Goal: Task Accomplishment & Management: Manage account settings

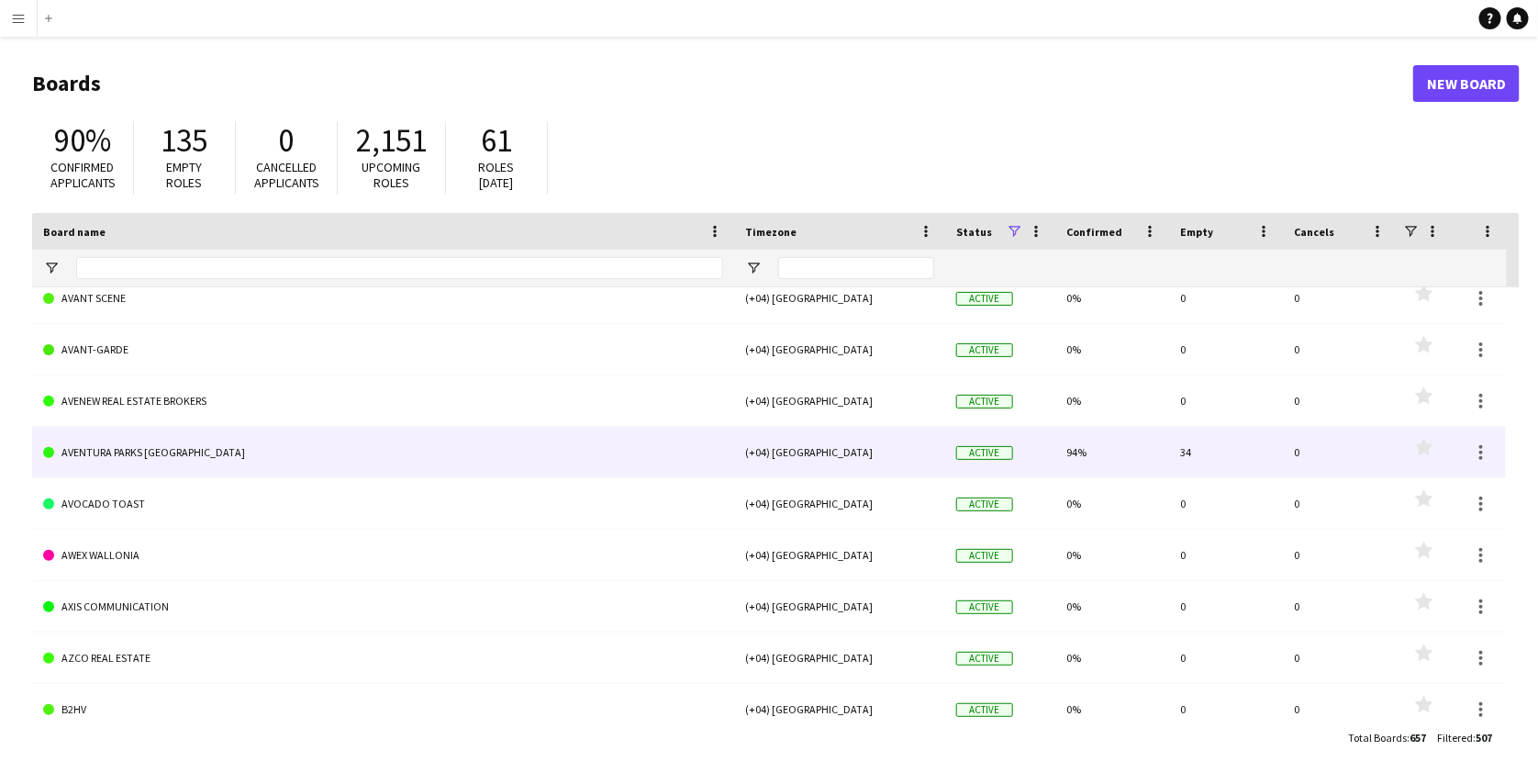
click at [208, 449] on link "AVENTURA PARKS [GEOGRAPHIC_DATA]" at bounding box center [383, 452] width 680 height 52
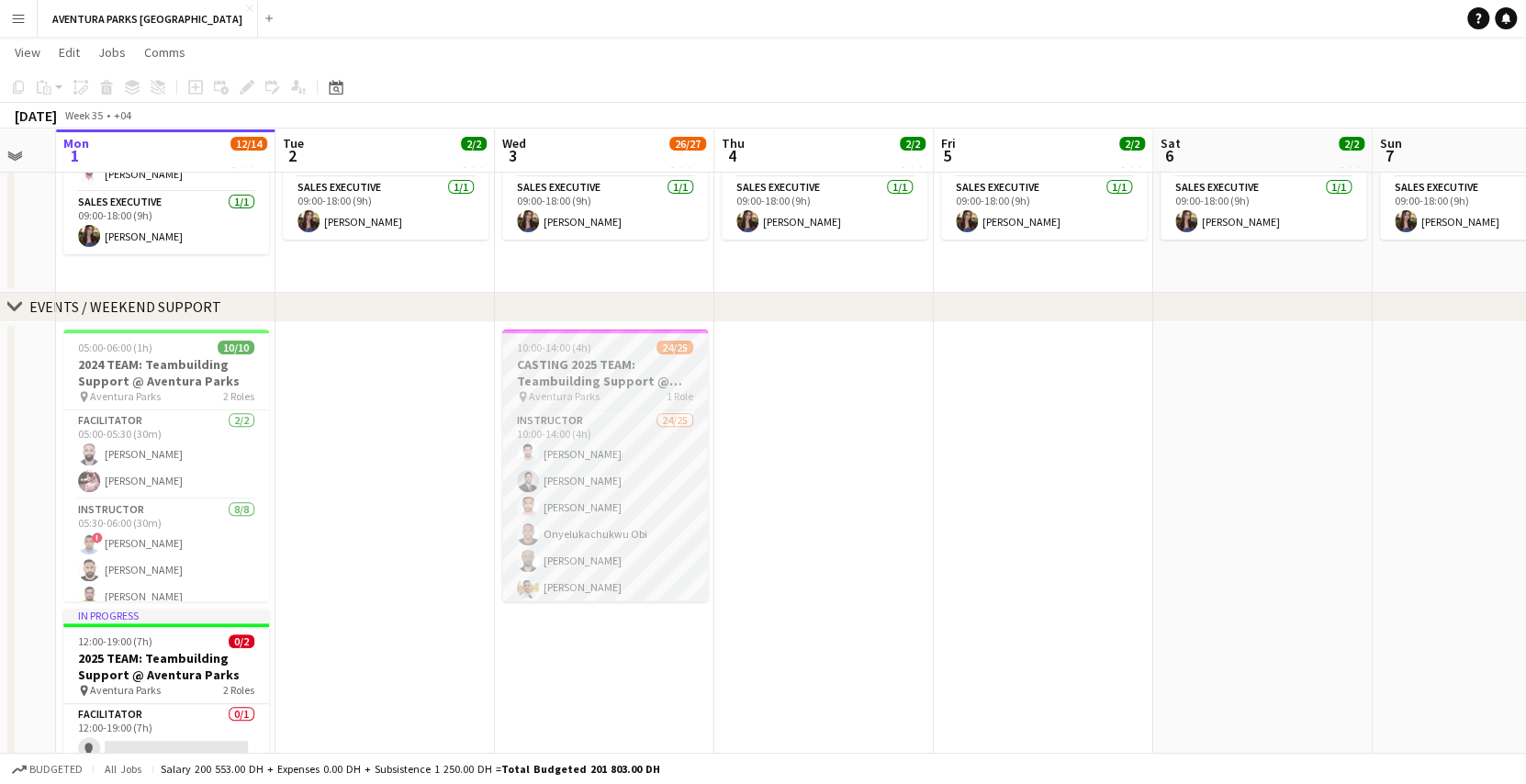
click at [579, 384] on h3 "CASTING 2025 TEAM: Teambuilding Support @ Aventura Parks" at bounding box center [604, 372] width 206 height 33
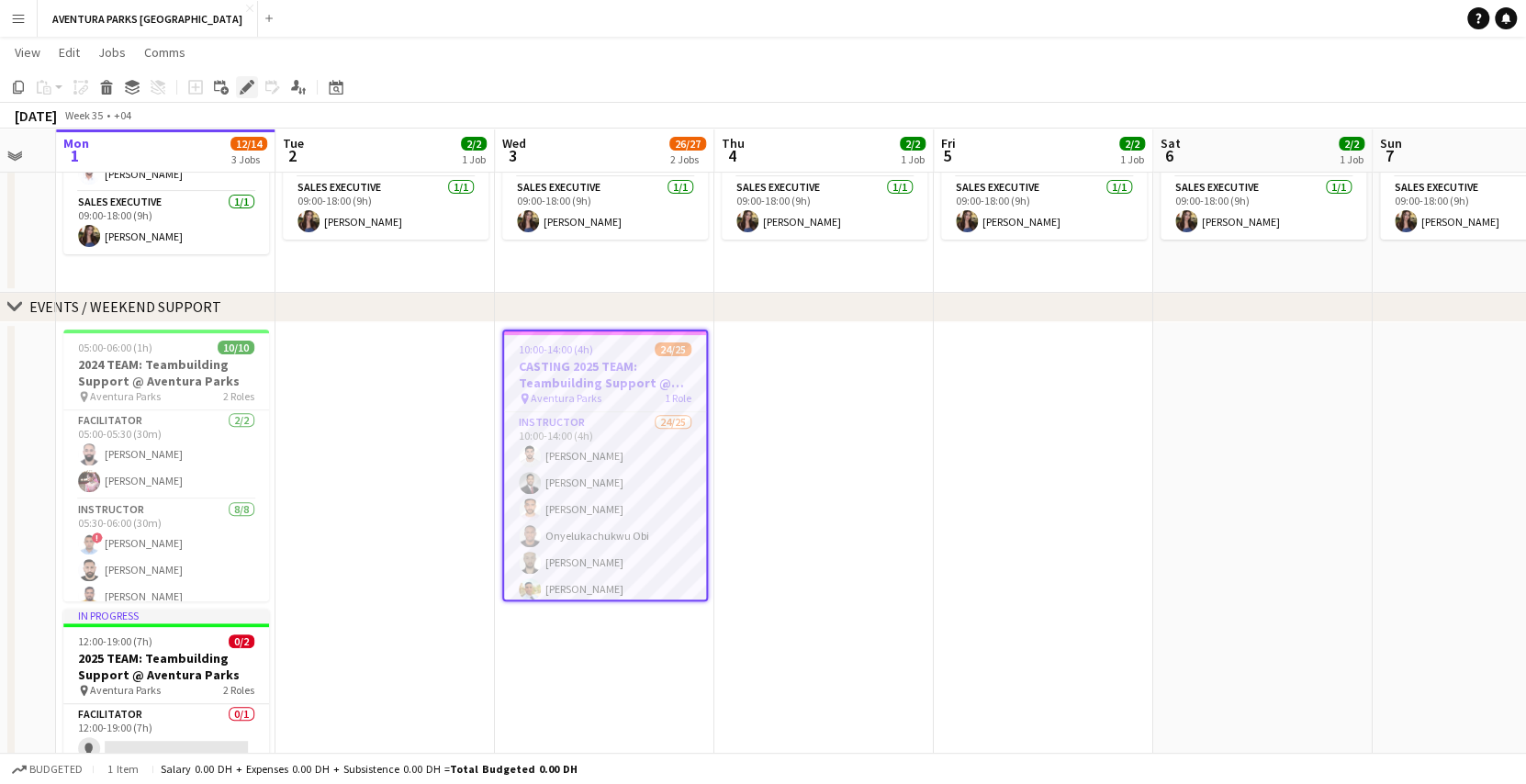
click at [251, 84] on icon "Edit" at bounding box center [247, 86] width 15 height 15
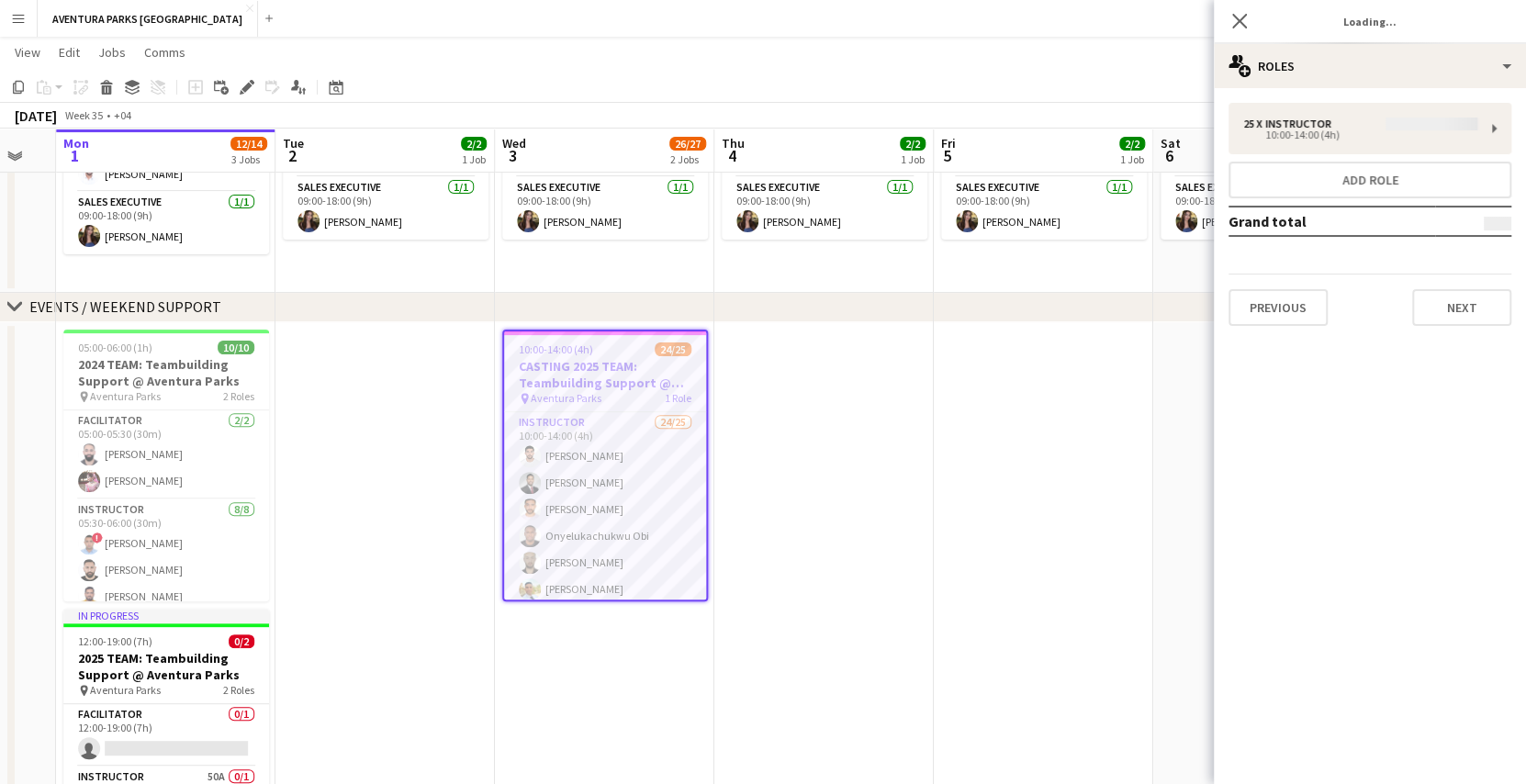
type input "**********"
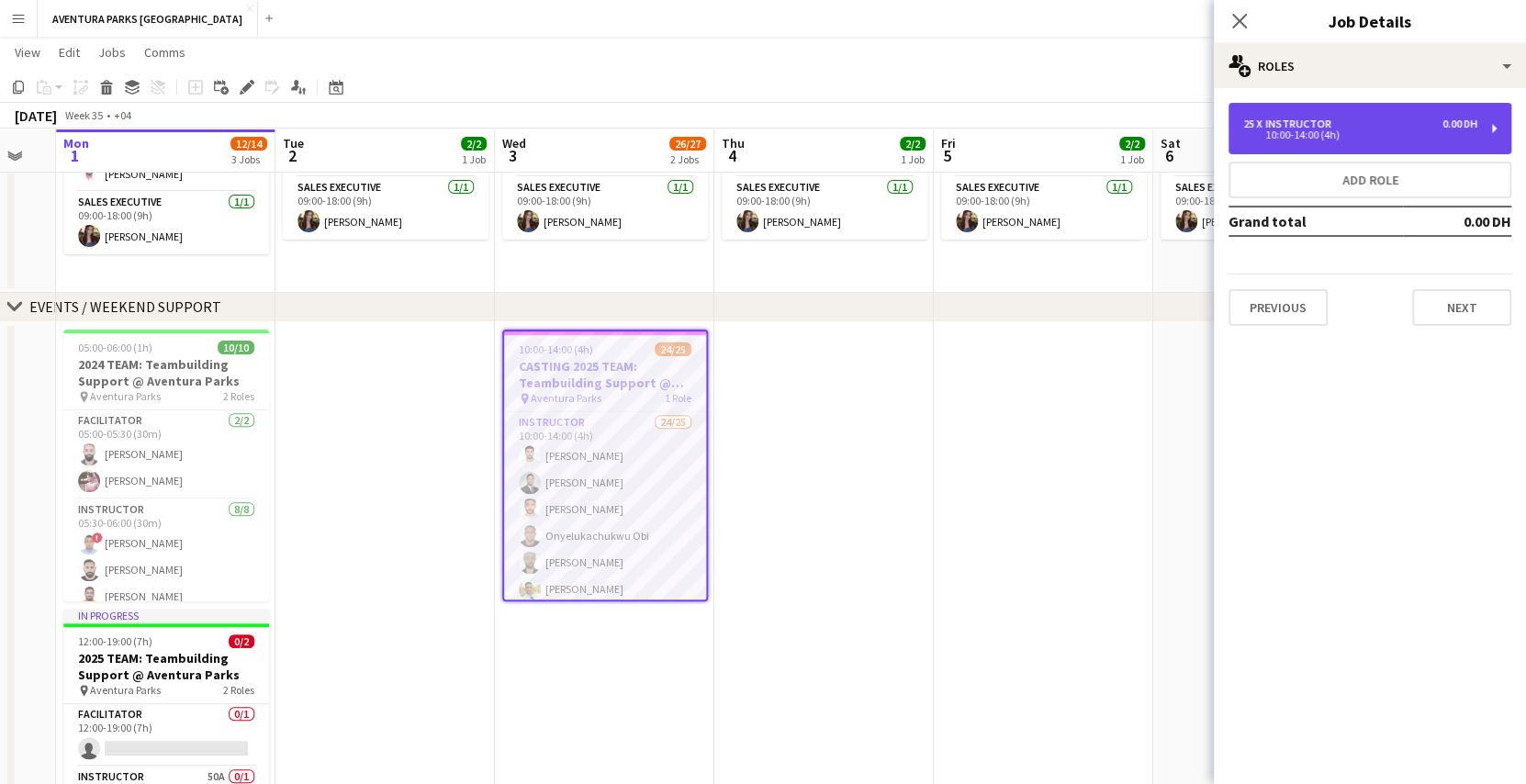
click at [1321, 117] on div "Instructor" at bounding box center [1301, 123] width 74 height 13
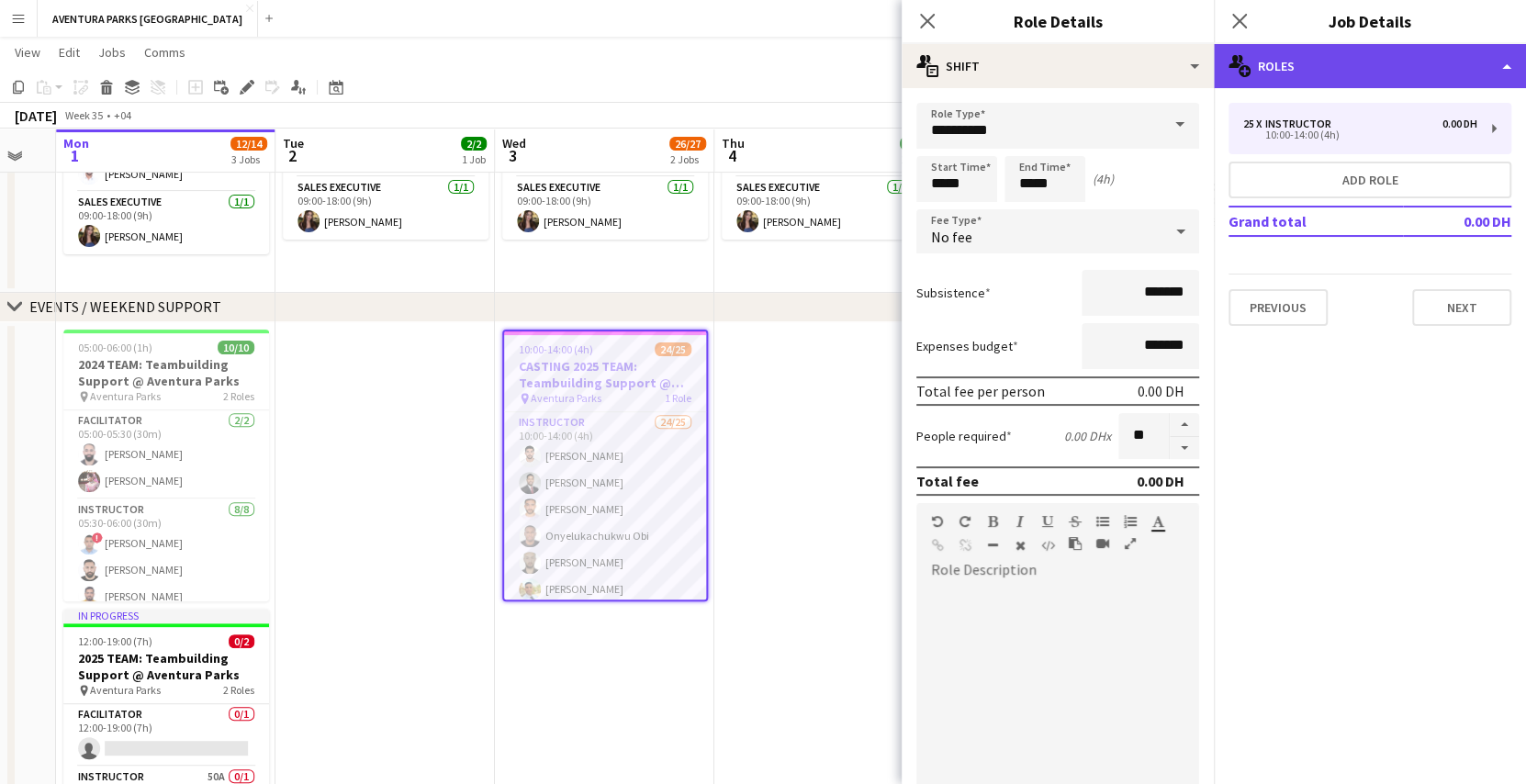
click at [1316, 79] on div "multiple-users-add Roles" at bounding box center [1370, 66] width 312 height 44
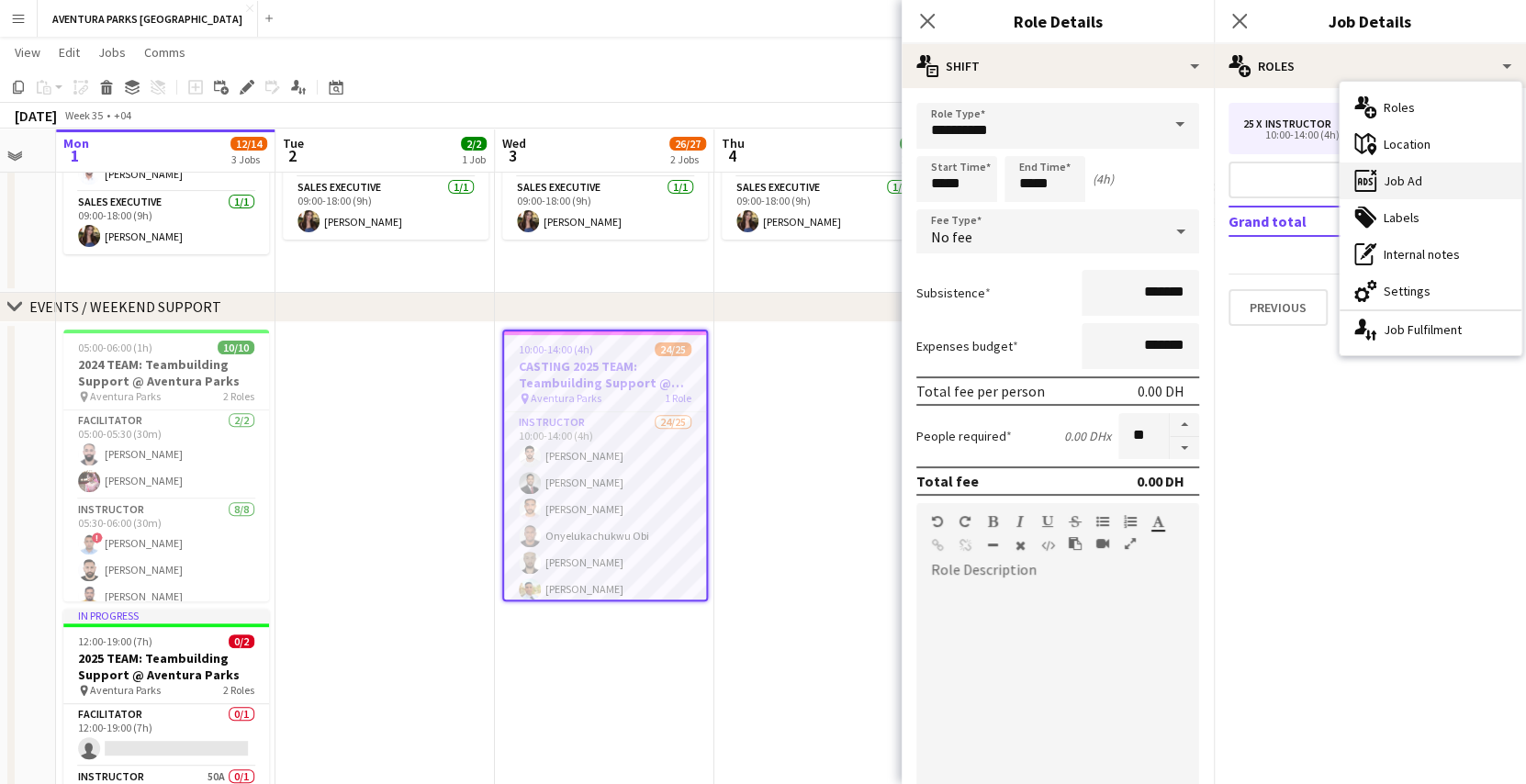
click at [1411, 185] on div "ads-window Job Ad" at bounding box center [1430, 180] width 182 height 37
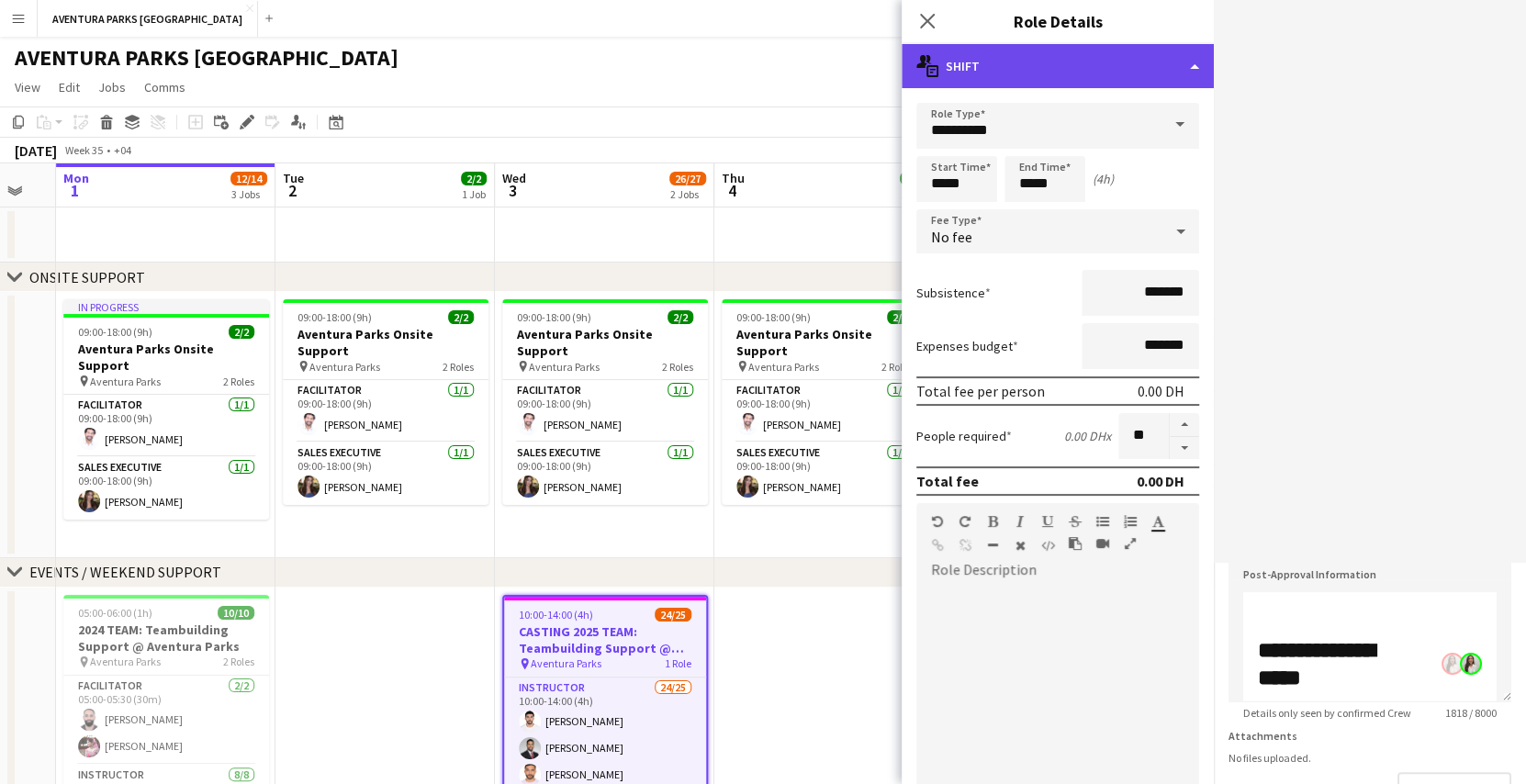
click at [1103, 68] on div "multiple-actions-text Shift" at bounding box center [1058, 66] width 312 height 44
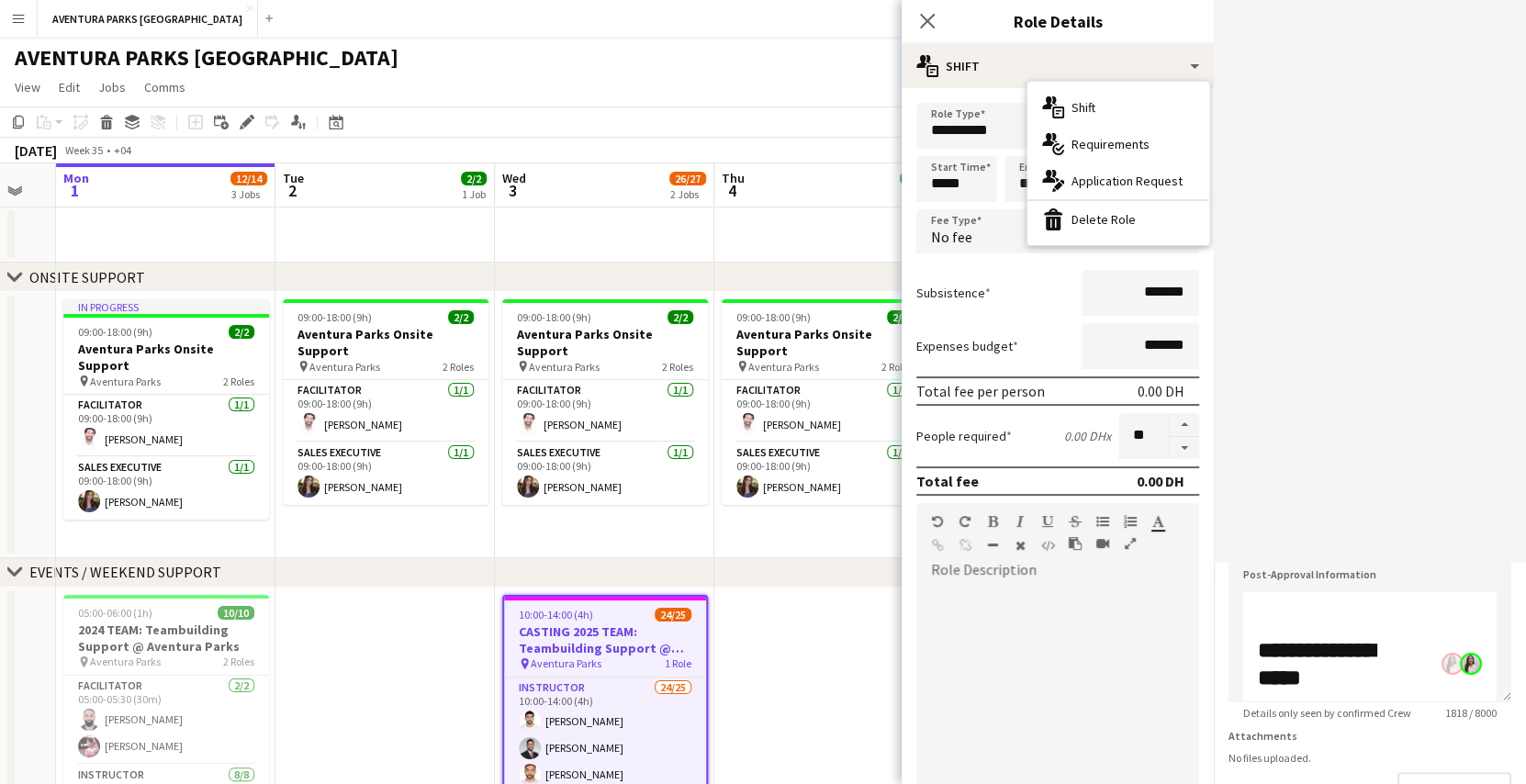
click at [843, 79] on app-page-menu "View Day view expanded Day view collapsed Month view Date picker Jump to [DATE]…" at bounding box center [763, 88] width 1526 height 35
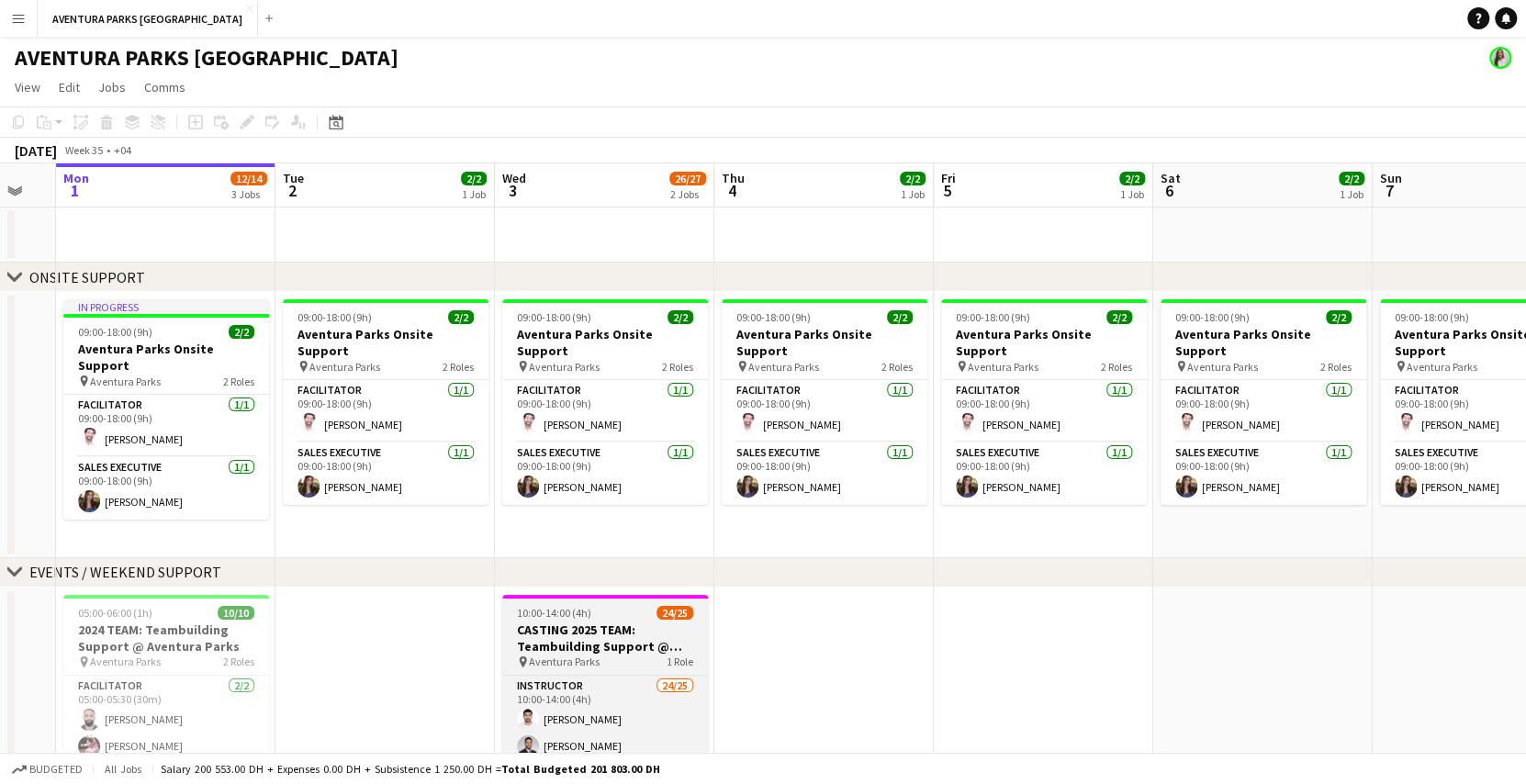
click at [628, 648] on h3 "CASTING 2025 TEAM: Teambuilding Support @ Aventura Parks" at bounding box center [604, 637] width 206 height 33
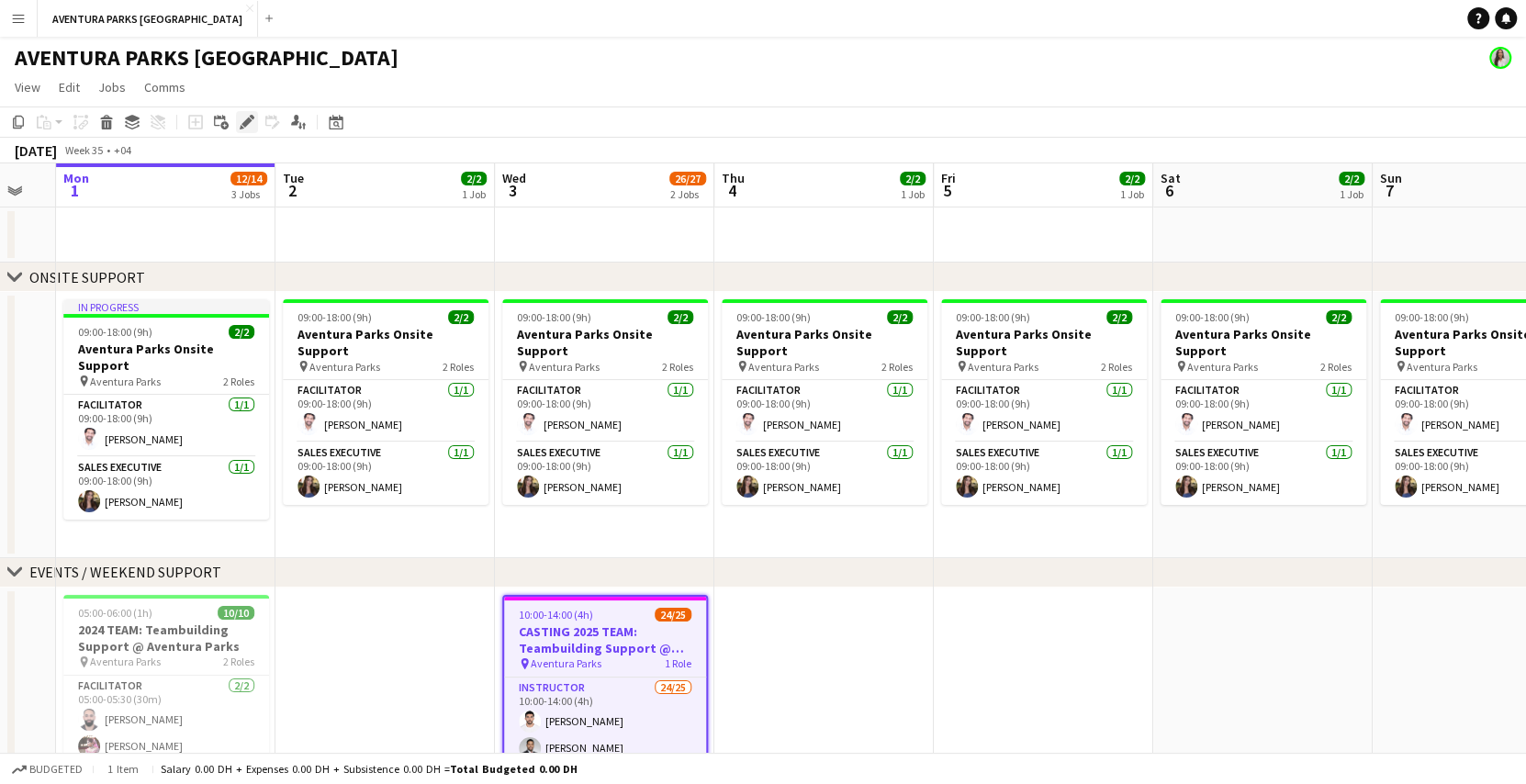
click at [253, 121] on icon "Edit" at bounding box center [247, 121] width 15 height 15
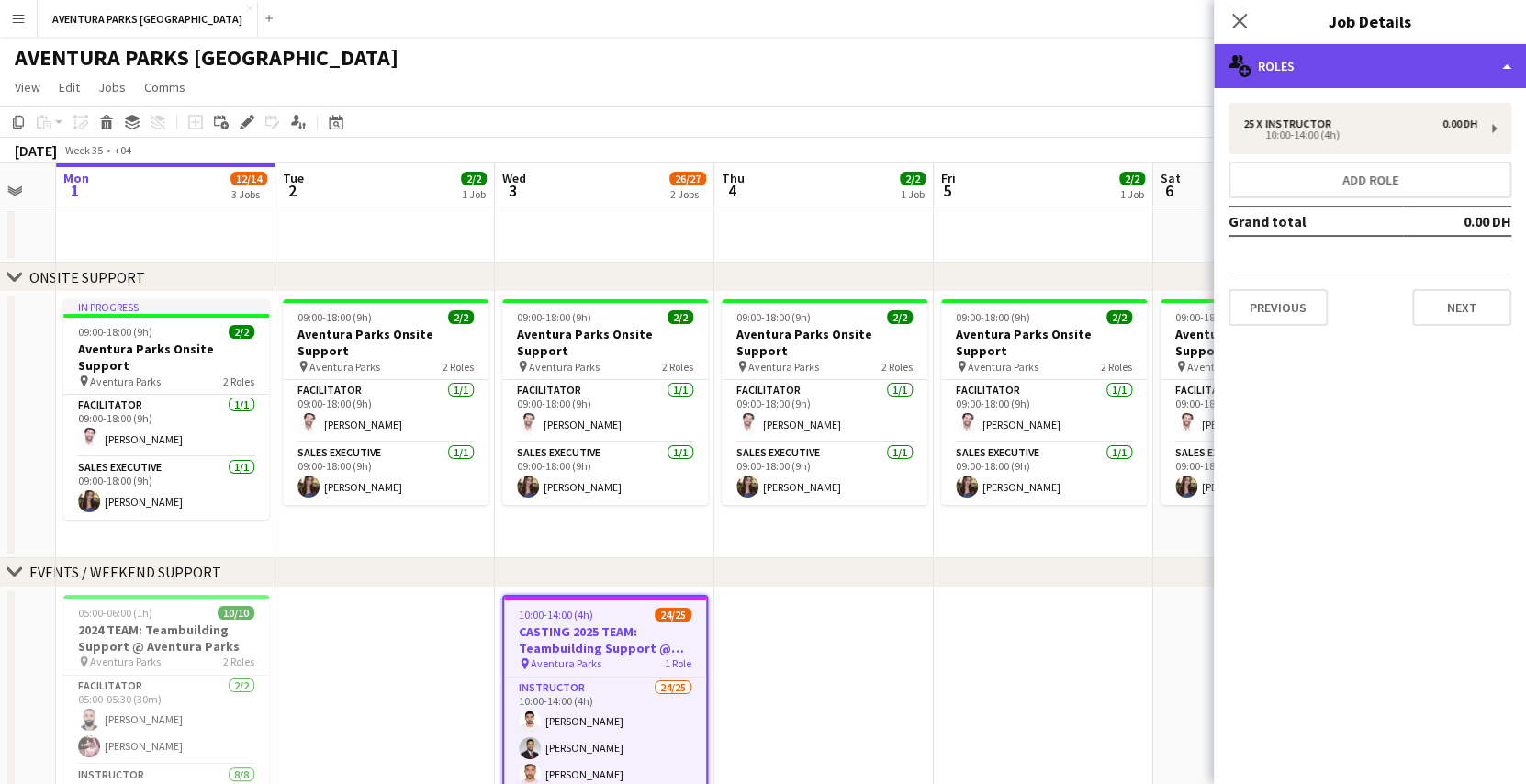
click at [1333, 66] on div "multiple-users-add Roles" at bounding box center [1370, 66] width 312 height 44
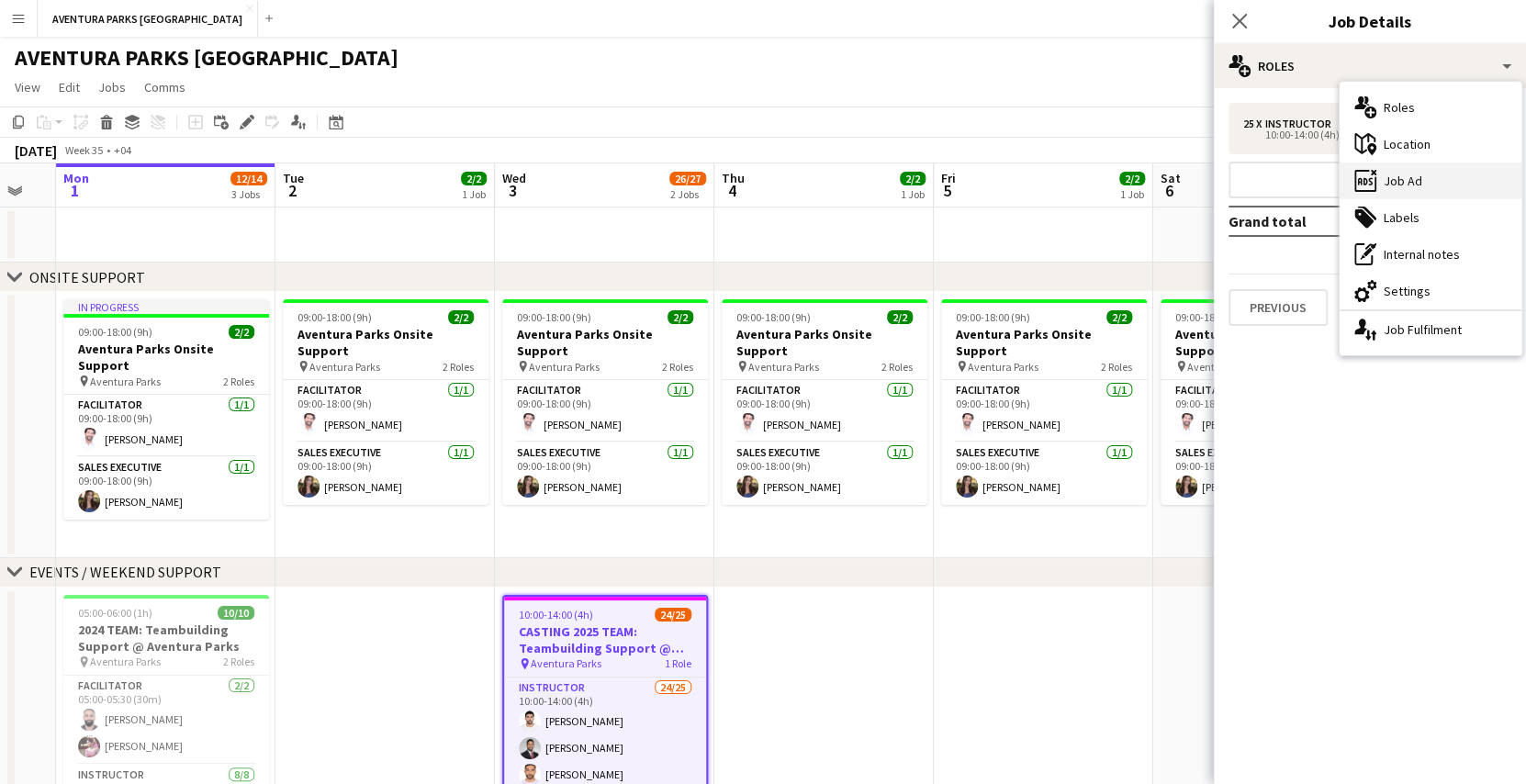
click at [1419, 181] on div "ads-window Job Ad" at bounding box center [1430, 180] width 182 height 37
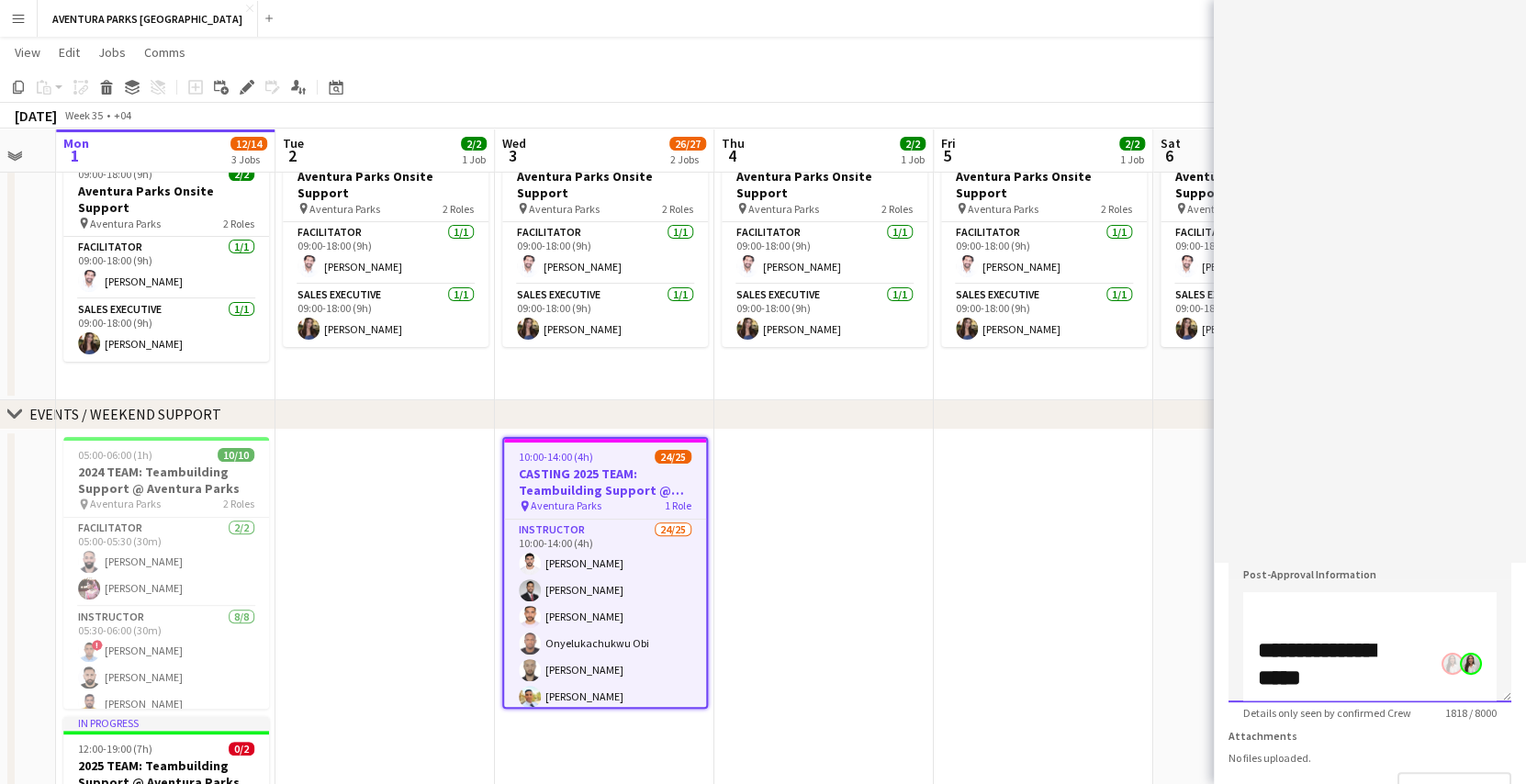
click at [1322, 665] on angular-editor "******* *******" at bounding box center [1370, 392] width 312 height 784
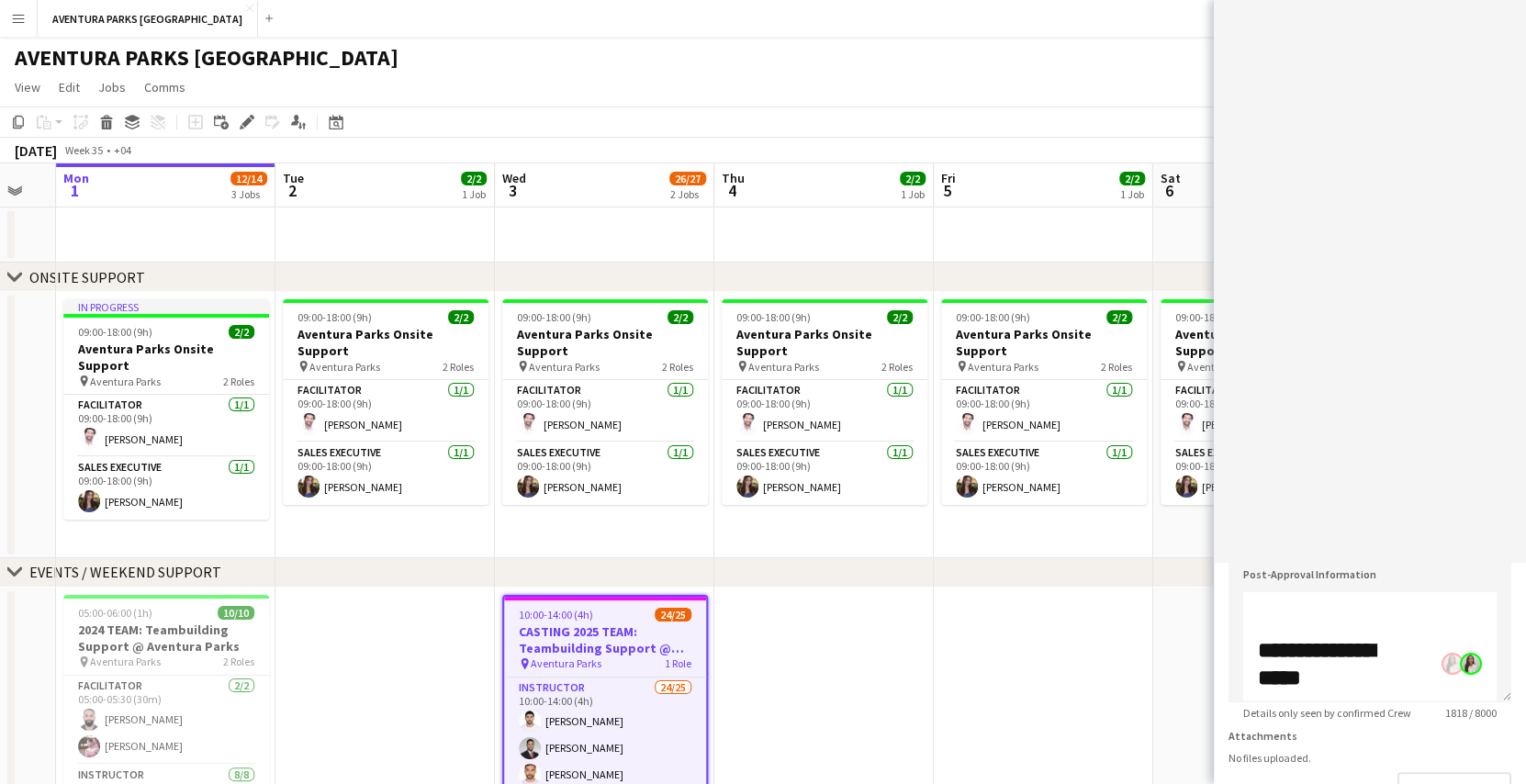
click at [718, 94] on app-page-menu "View Day view expanded Day view collapsed Month view Date picker Jump to [DATE]…" at bounding box center [763, 88] width 1526 height 35
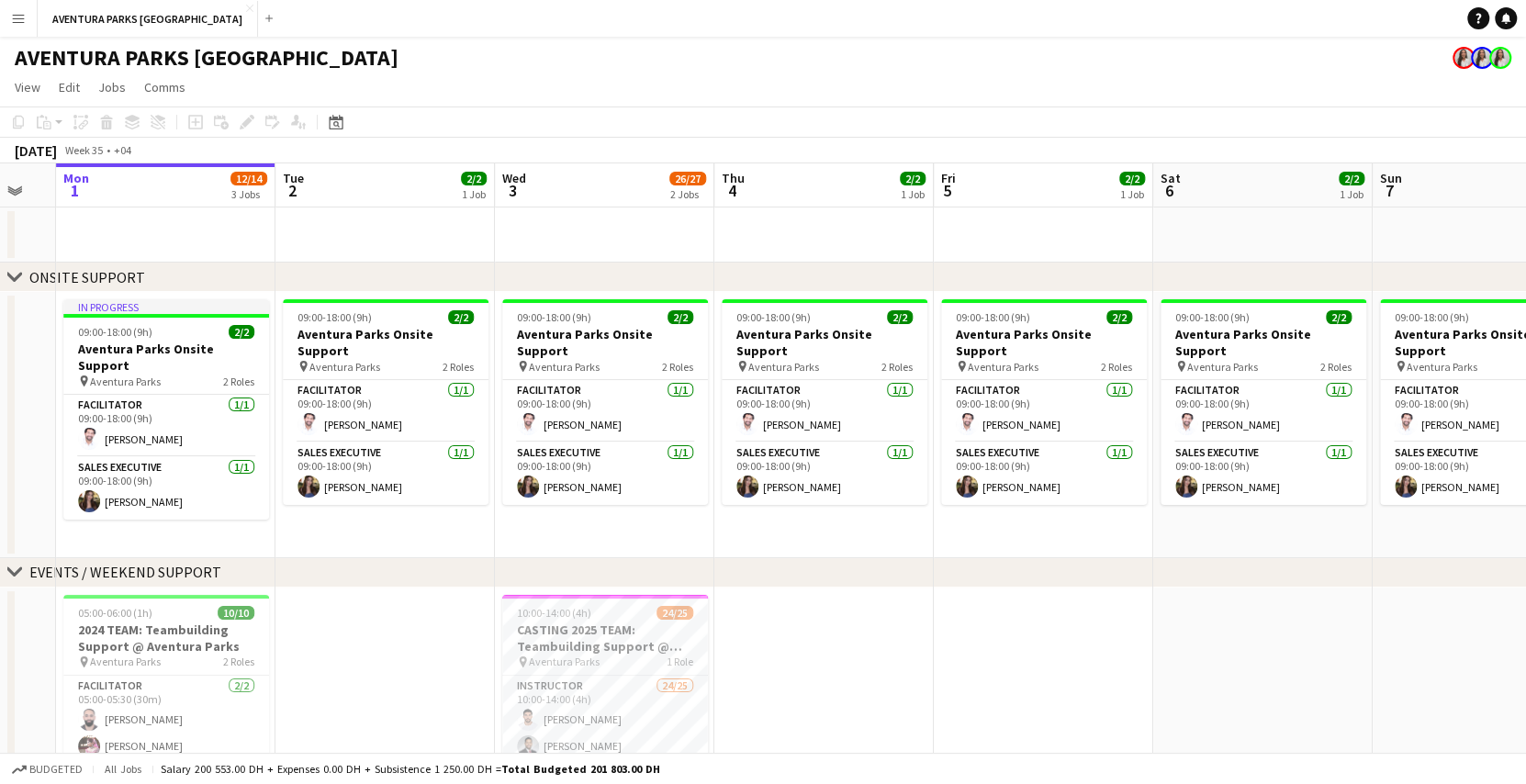
click at [238, 56] on h1 "AVENTURA PARKS [GEOGRAPHIC_DATA]" at bounding box center [207, 58] width 384 height 28
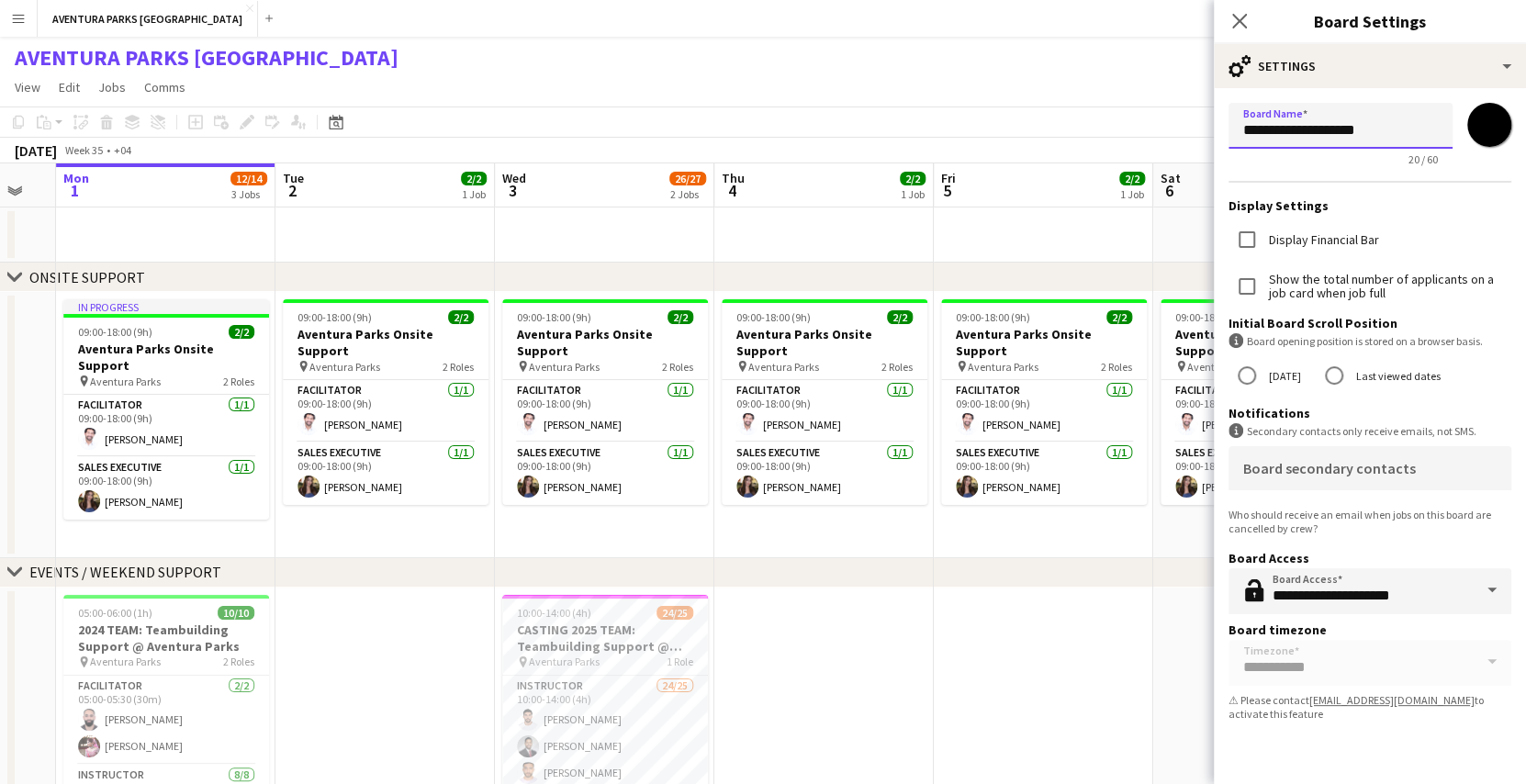
click at [1283, 134] on input "**********" at bounding box center [1339, 125] width 224 height 46
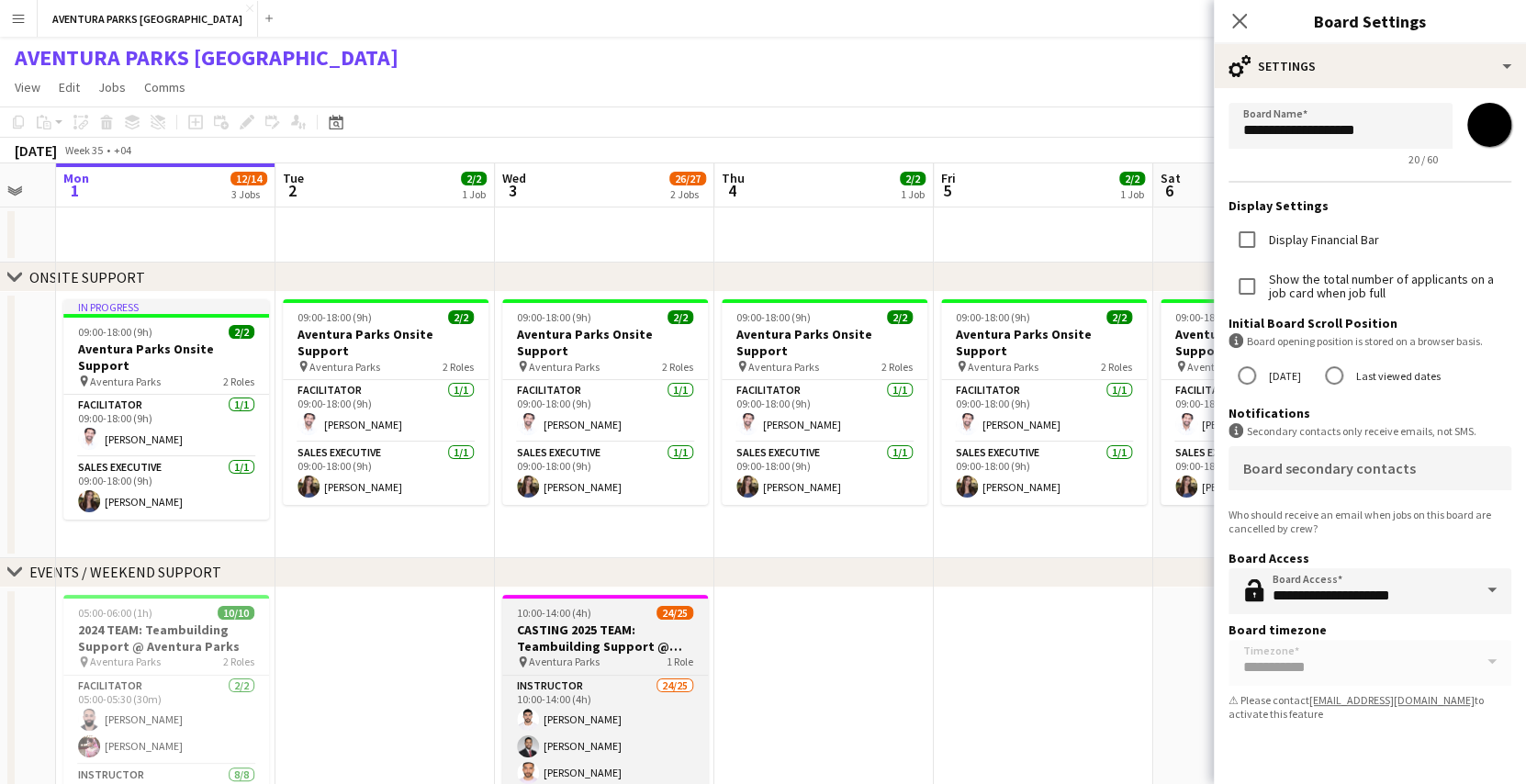
click at [619, 631] on h3 "CASTING 2025 TEAM: Teambuilding Support @ Aventura Parks" at bounding box center [604, 637] width 206 height 33
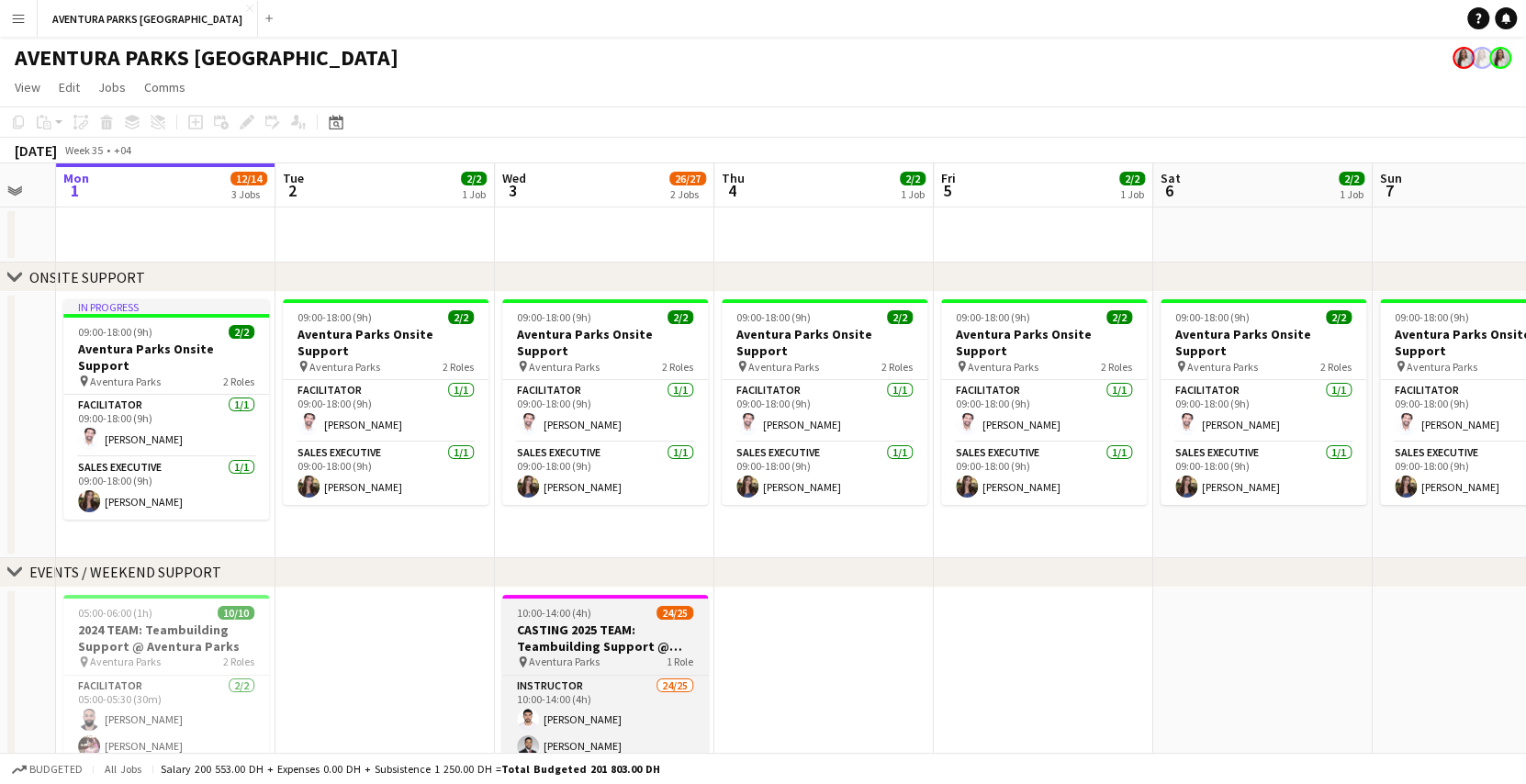
click at [619, 631] on h3 "CASTING 2025 TEAM: Teambuilding Support @ Aventura Parks" at bounding box center [604, 637] width 206 height 33
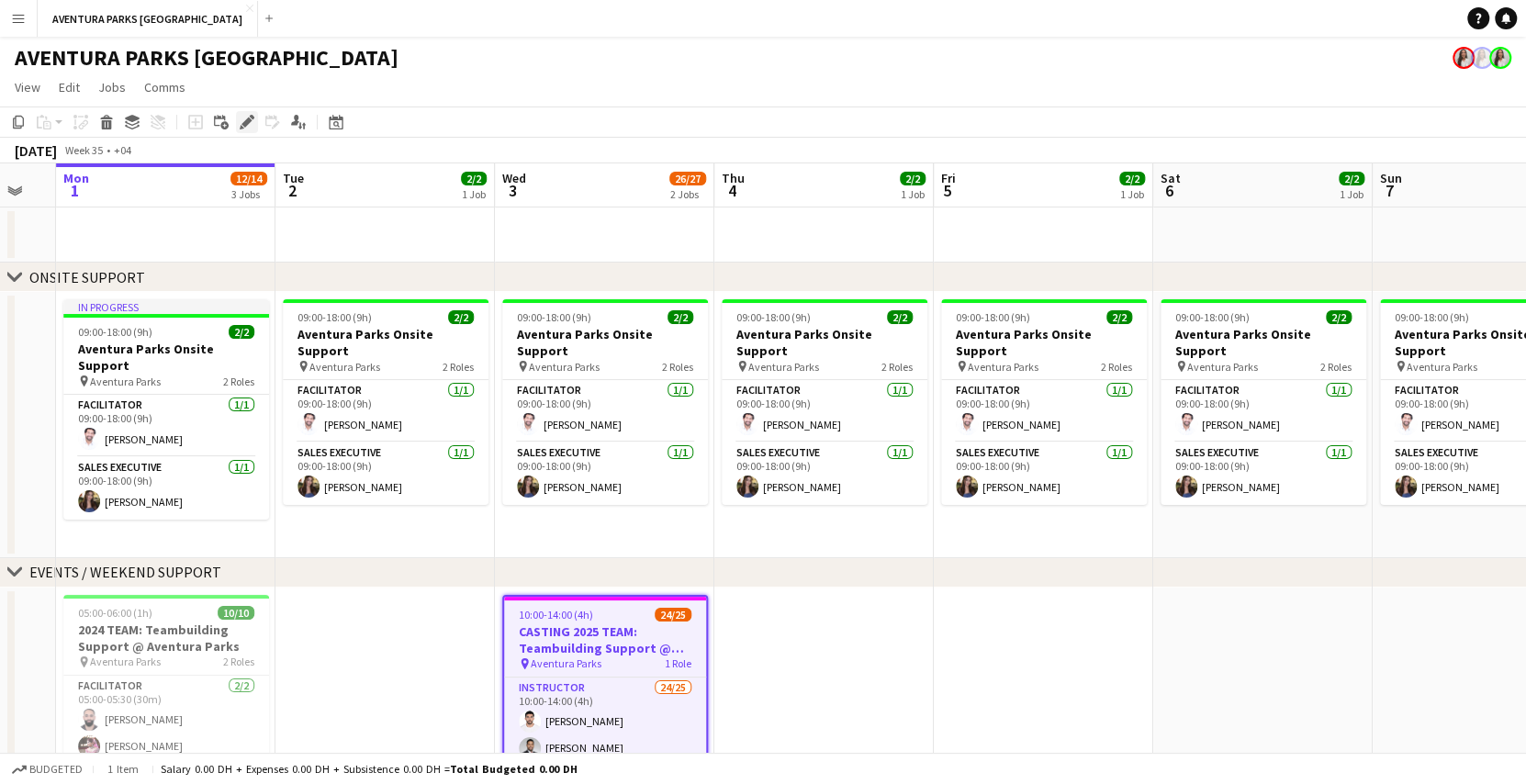
click at [250, 115] on icon at bounding box center [252, 116] width 5 height 5
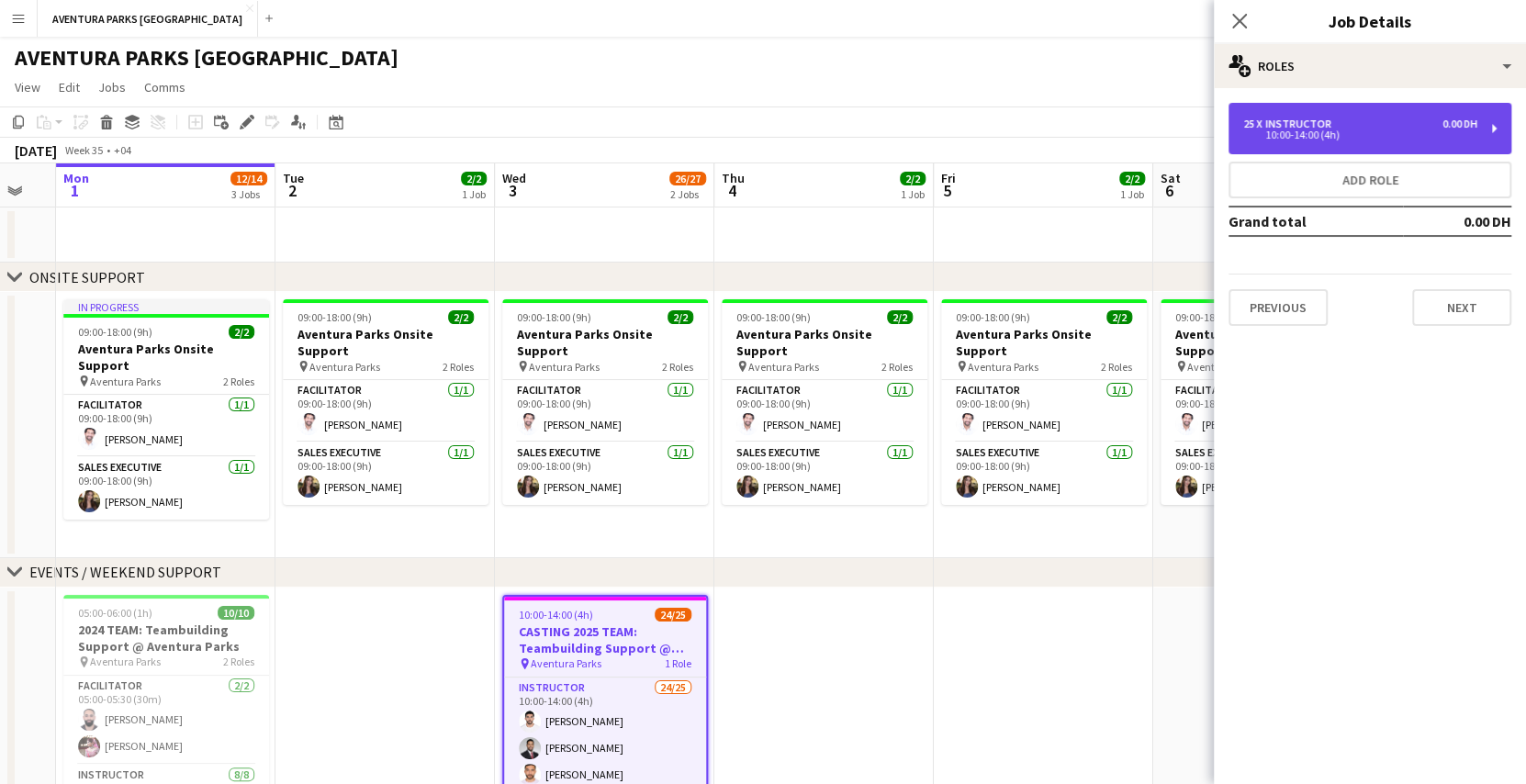
click at [1289, 115] on div "25 x Instructor 0.00 DH 10:00-14:00 (4h)" at bounding box center [1369, 128] width 282 height 52
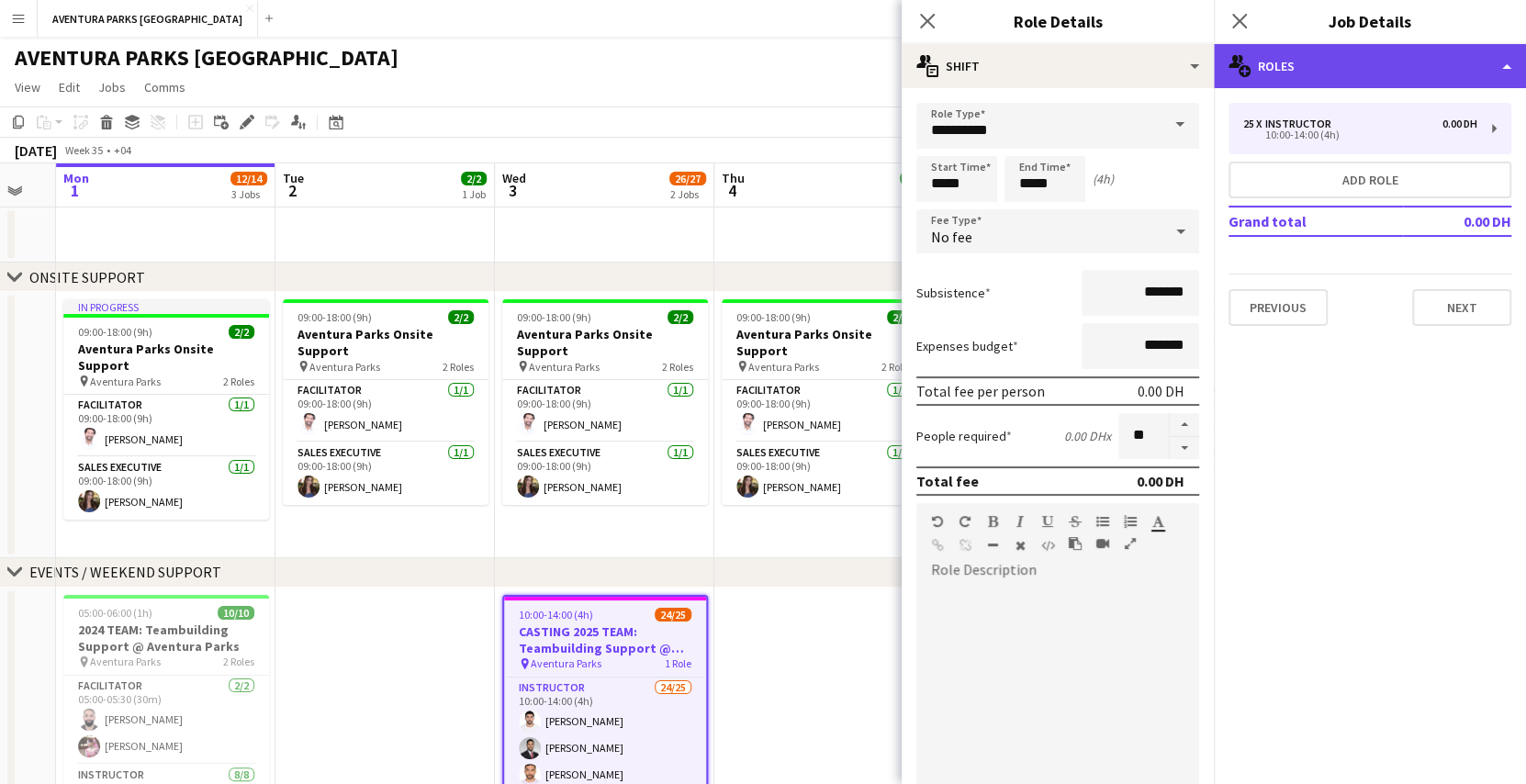
click at [1400, 53] on div "multiple-users-add Roles" at bounding box center [1370, 66] width 312 height 44
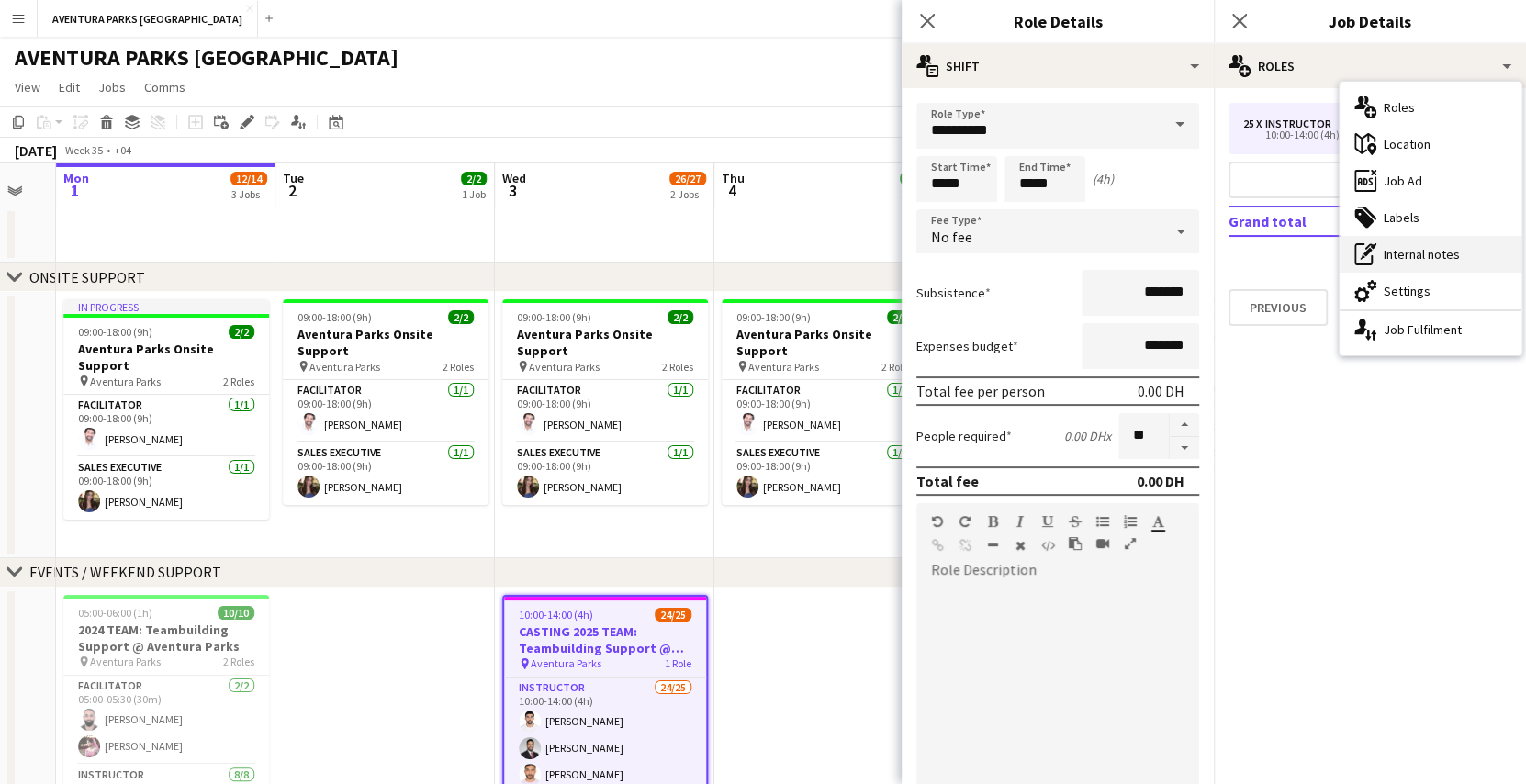
click at [1430, 252] on div "pen-write Internal notes" at bounding box center [1430, 253] width 182 height 37
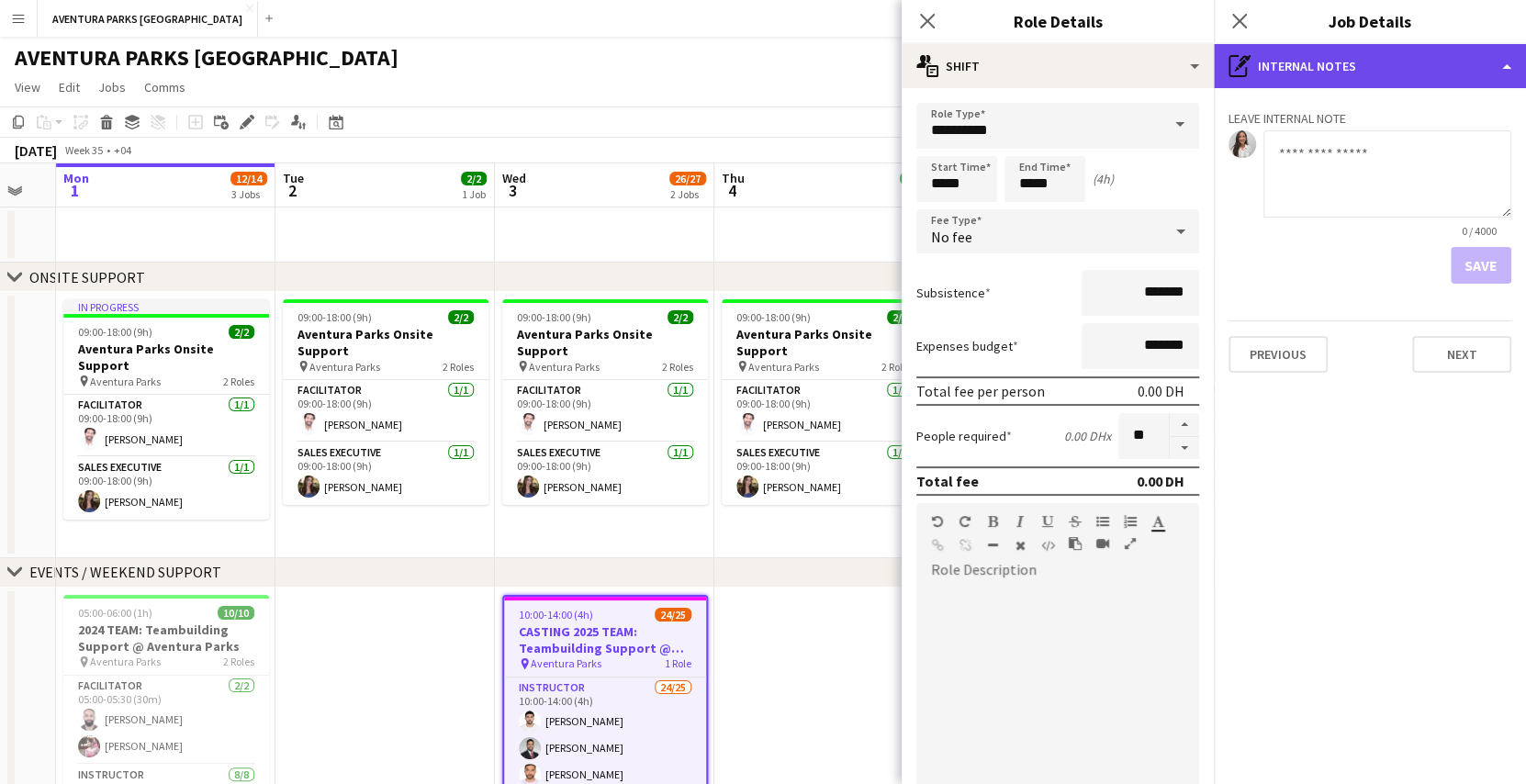
click at [1411, 54] on div "pen-write Internal notes" at bounding box center [1370, 66] width 312 height 44
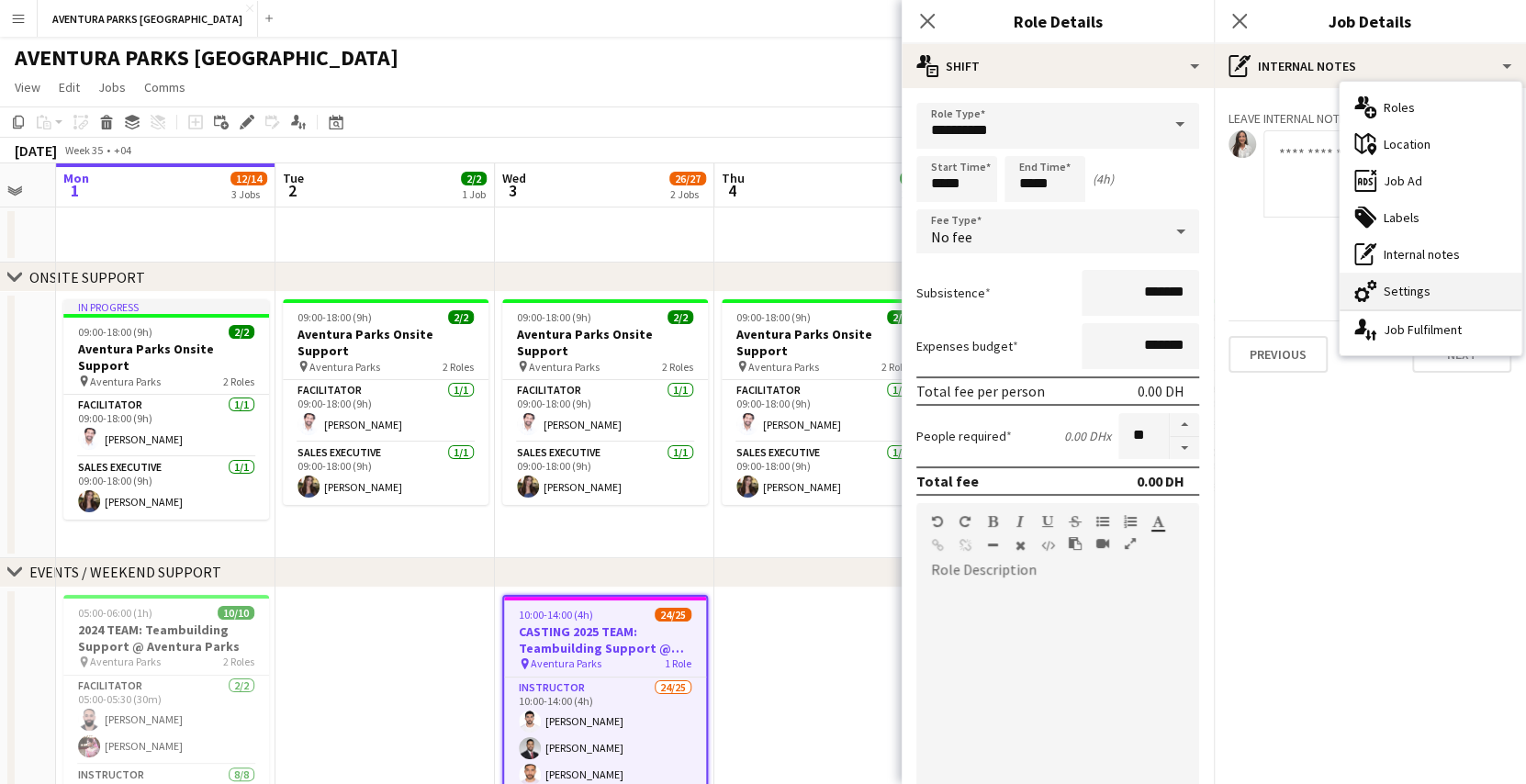
click at [1401, 284] on div "cog-double-3 Settings" at bounding box center [1430, 290] width 182 height 37
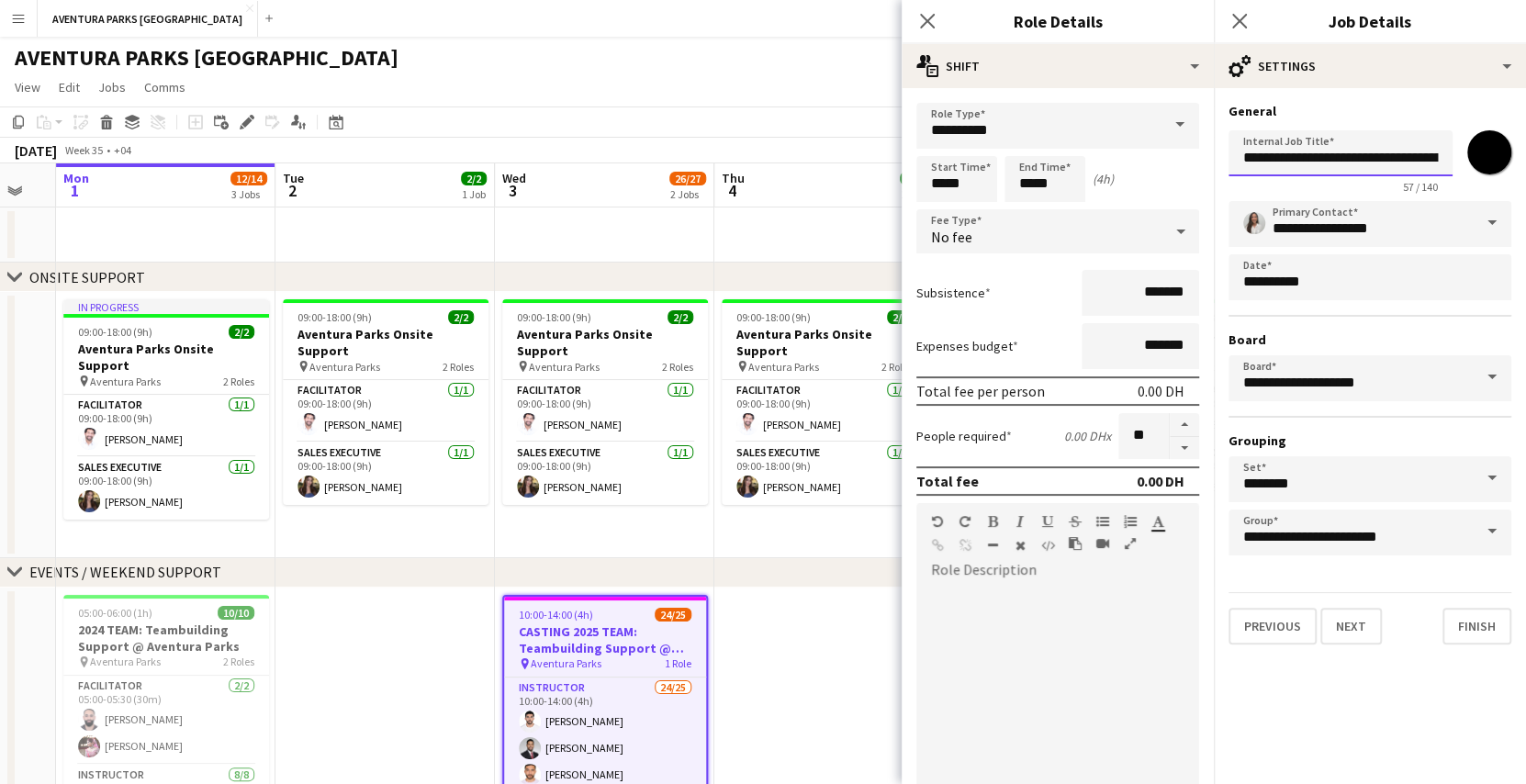
click at [1391, 165] on input "**********" at bounding box center [1339, 153] width 224 height 46
click at [1334, 744] on mat-expansion-panel "**********" at bounding box center [1370, 436] width 312 height 696
